Goal: Find specific page/section: Find specific page/section

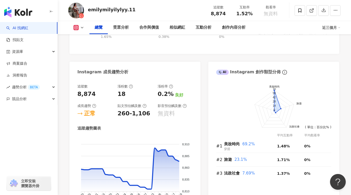
scroll to position [110, 0]
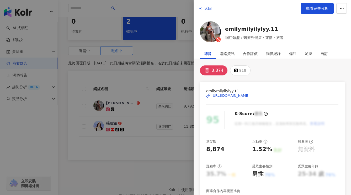
scroll to position [115, 0]
click at [146, 52] on div at bounding box center [175, 97] width 351 height 195
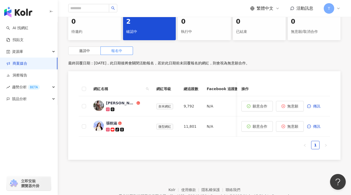
click at [18, 63] on link "商案媒合" at bounding box center [16, 63] width 21 height 5
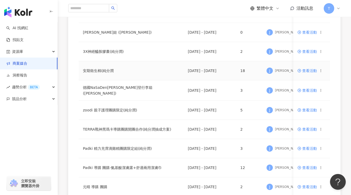
scroll to position [96, 0]
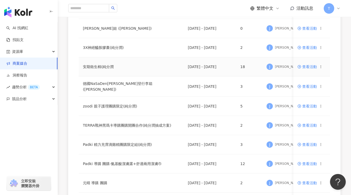
click at [310, 67] on span "查看活動" at bounding box center [306, 67] width 19 height 4
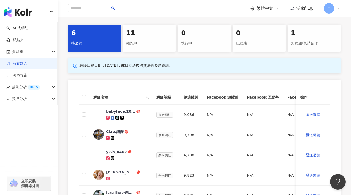
scroll to position [106, 0]
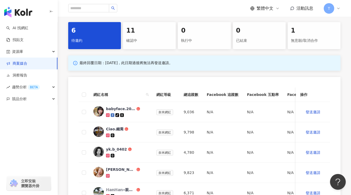
click at [84, 43] on div "待邀約" at bounding box center [94, 40] width 46 height 9
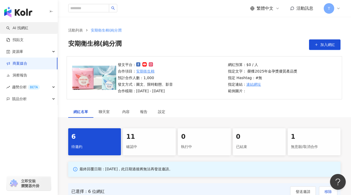
click at [23, 30] on link "AI 找網紅" at bounding box center [17, 27] width 22 height 5
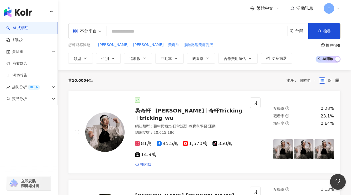
click at [25, 25] on link "AI 找網紅" at bounding box center [17, 27] width 22 height 5
